Goal: Task Accomplishment & Management: Complete application form

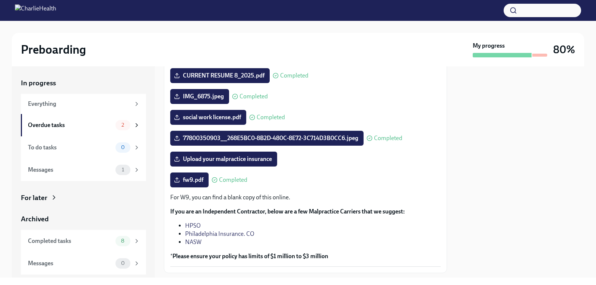
scroll to position [149, 0]
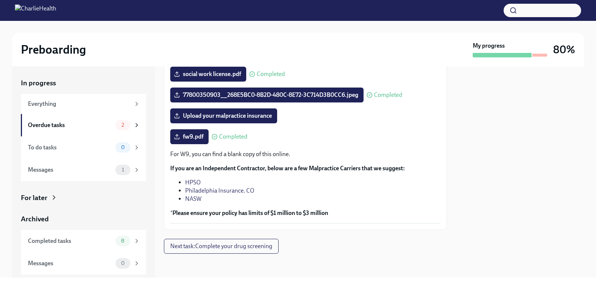
click at [194, 182] on link "HPSO" at bounding box center [193, 182] width 16 height 7
click at [208, 115] on span "Upload your malpractice insurance" at bounding box center [223, 115] width 96 height 7
click at [0, 0] on input "Upload your malpractice insurance" at bounding box center [0, 0] width 0 height 0
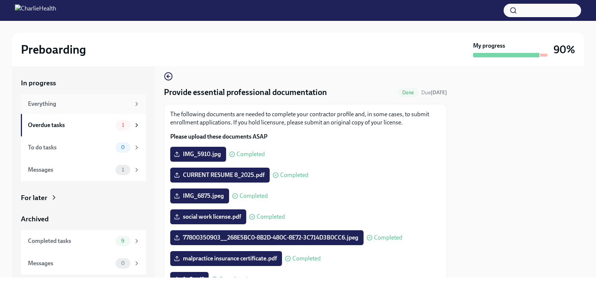
scroll to position [0, 0]
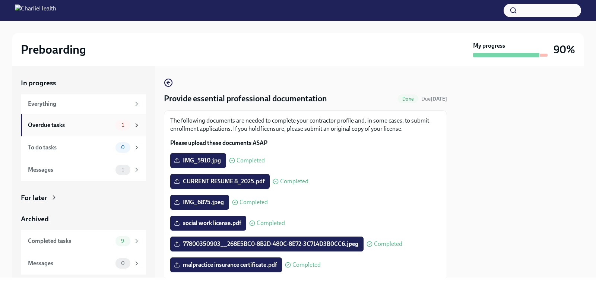
click at [87, 123] on div "Overdue tasks" at bounding box center [70, 125] width 84 height 8
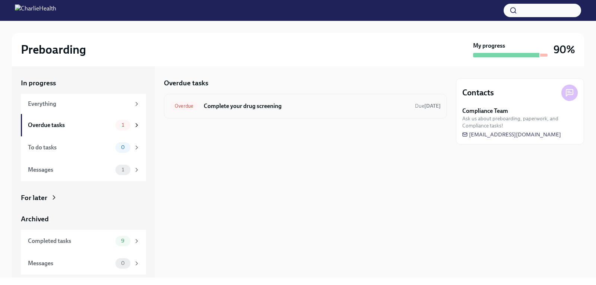
click at [264, 96] on div "Overdue Complete your drug screening Due [DATE]" at bounding box center [305, 106] width 283 height 25
click at [260, 107] on h6 "Complete your drug screening" at bounding box center [306, 106] width 205 height 8
